Goal: Check status

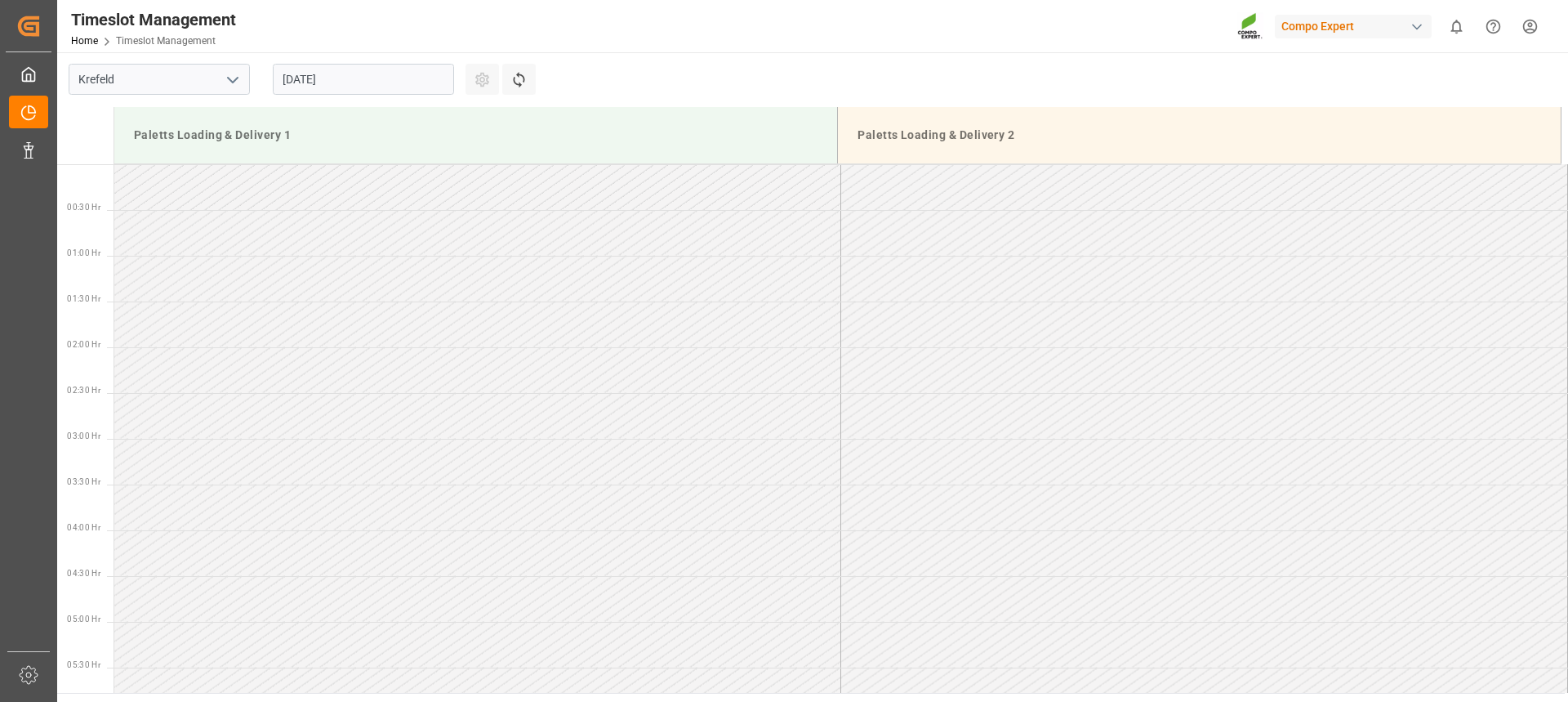
scroll to position [405, 0]
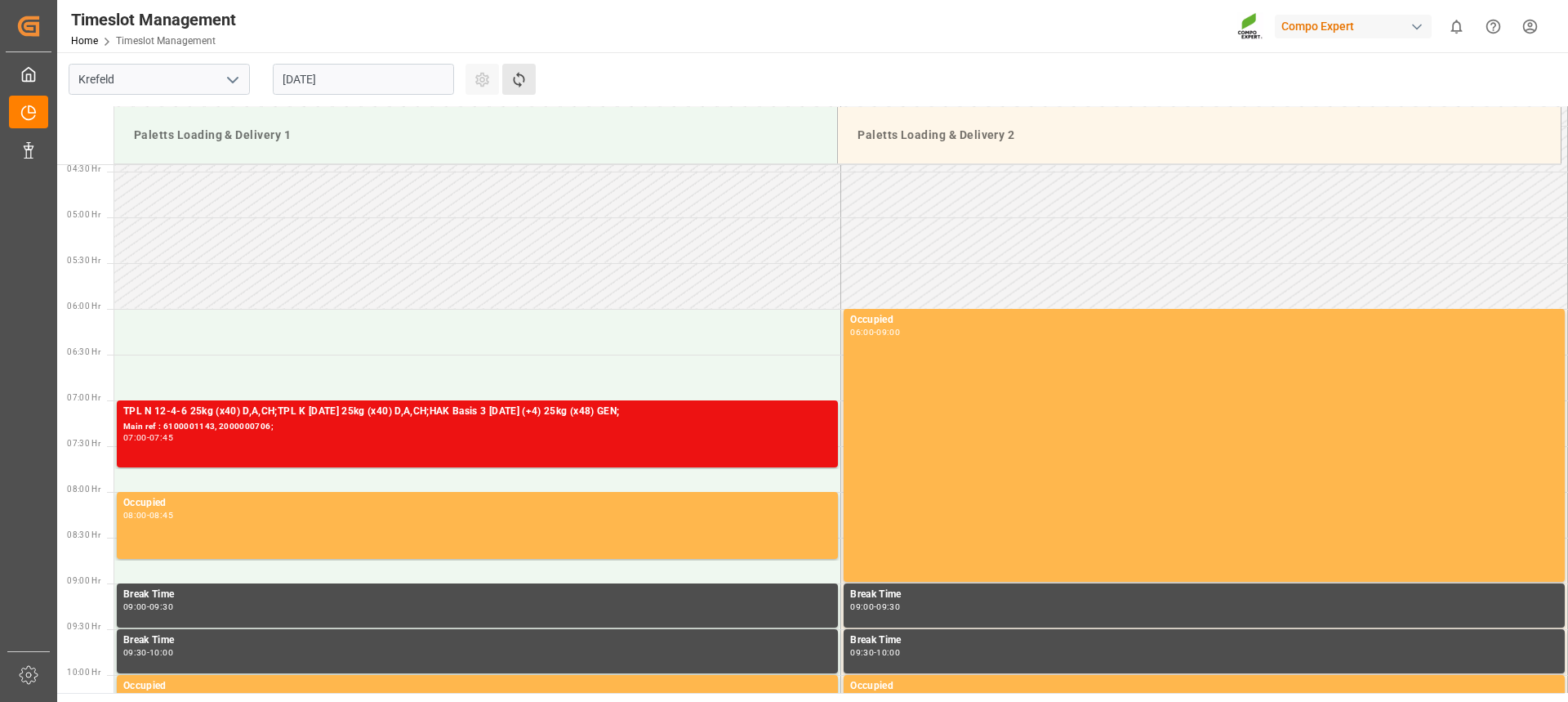
click at [533, 80] on button "Refresh Time Slots" at bounding box center [519, 79] width 34 height 31
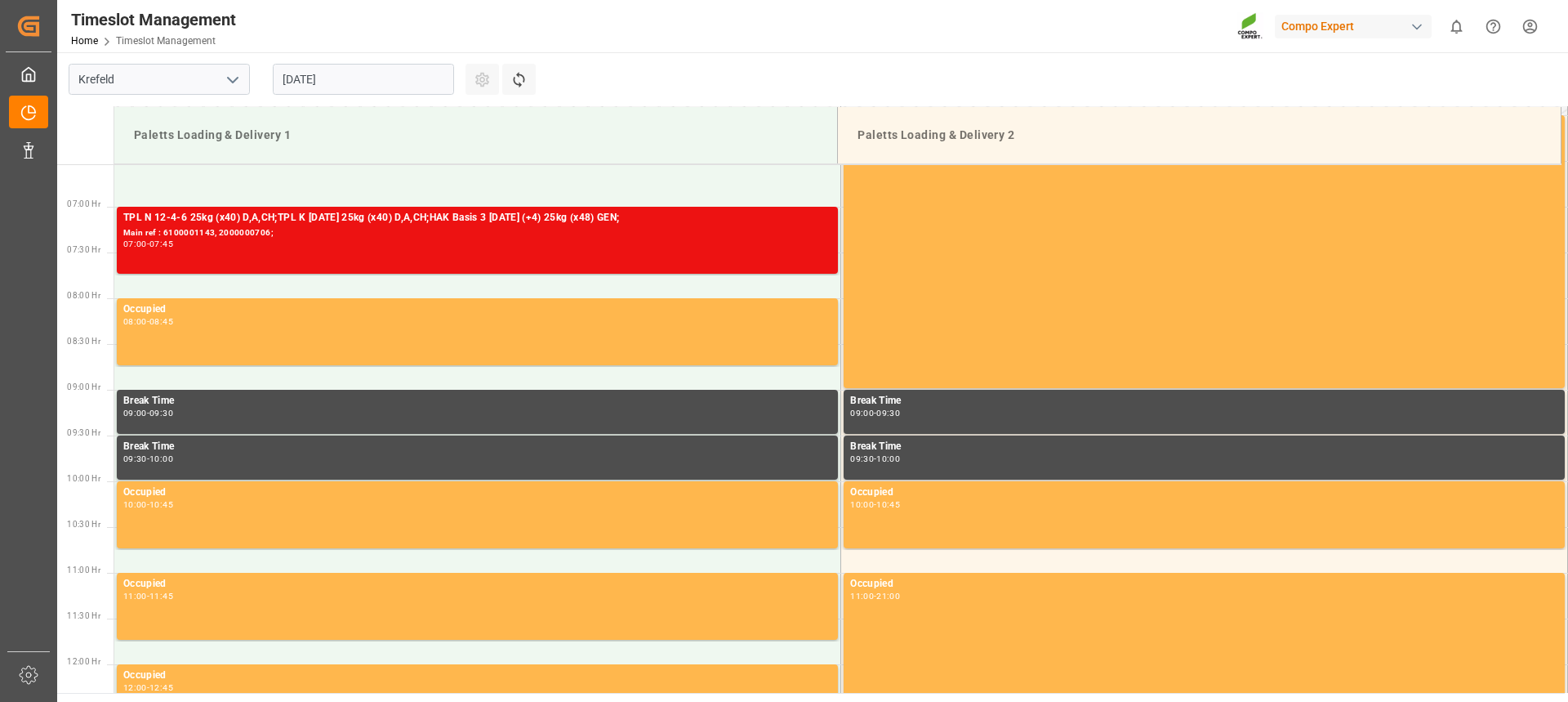
scroll to position [577, 0]
